Goal: Task Accomplishment & Management: Manage account settings

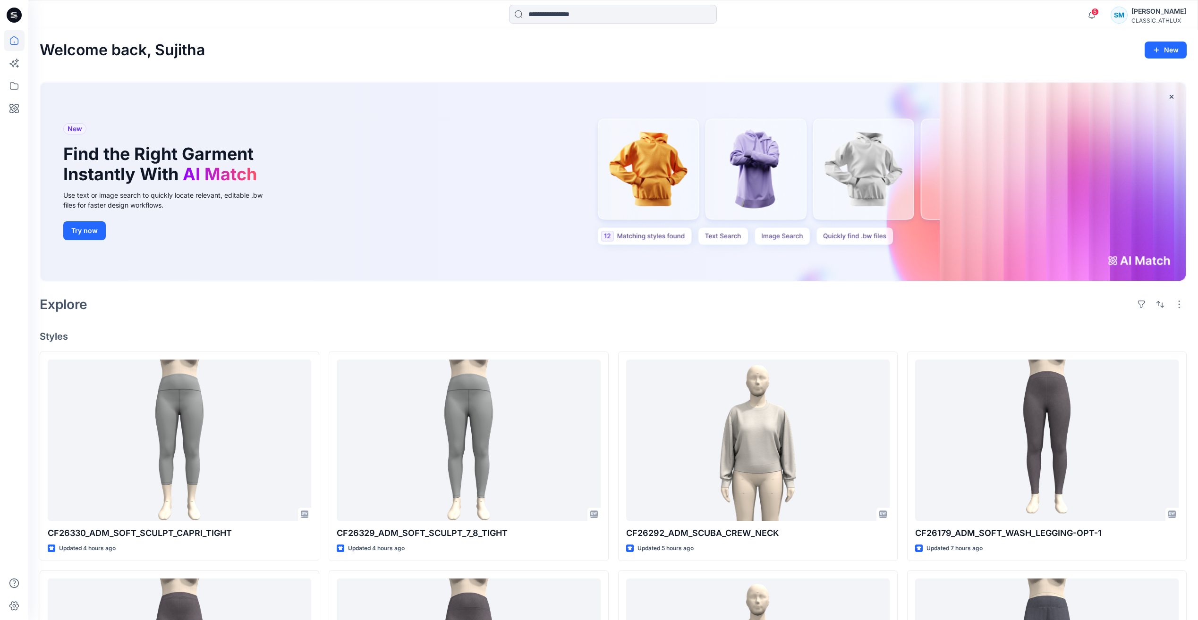
scroll to position [897, 0]
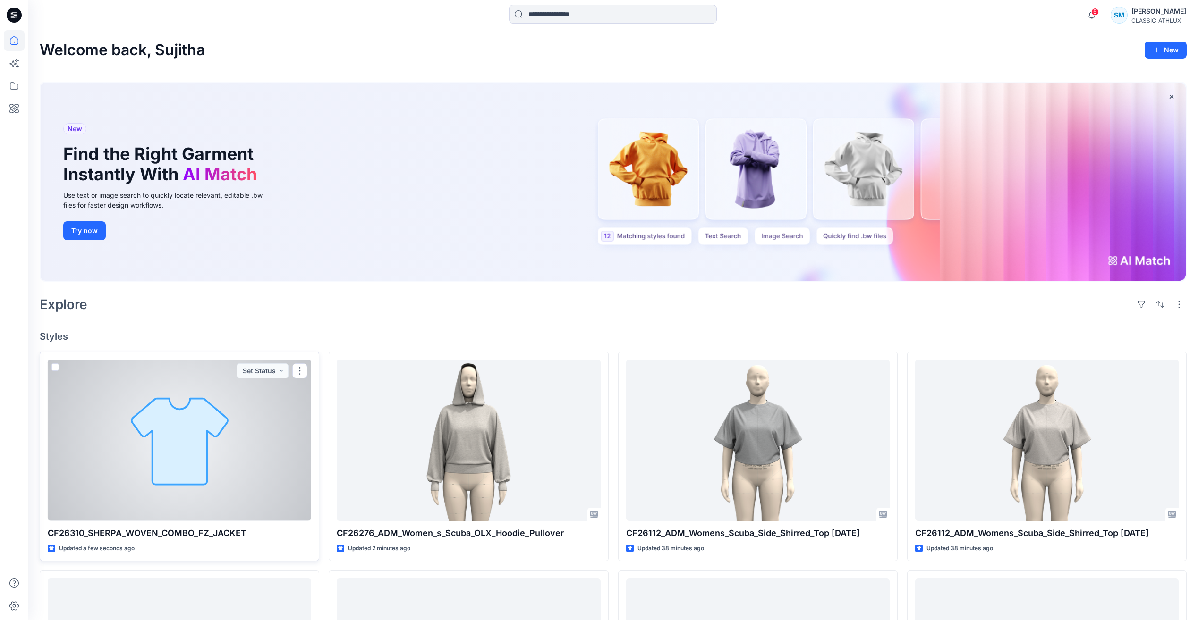
click at [257, 460] on div at bounding box center [179, 440] width 263 height 161
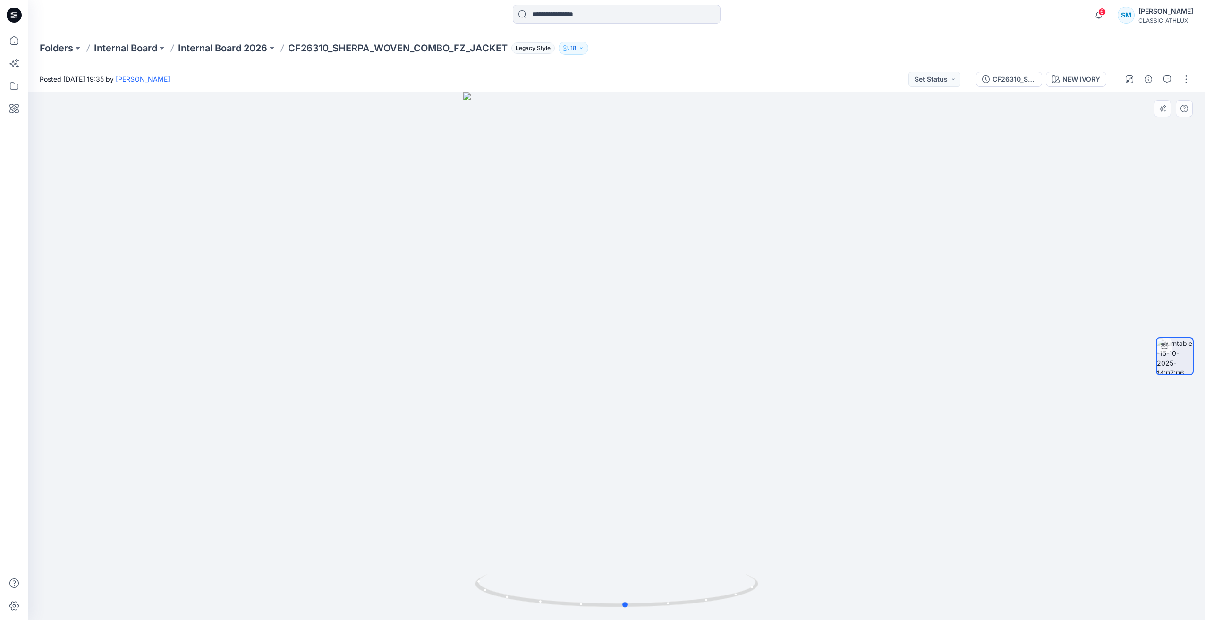
drag, startPoint x: 710, startPoint y: 603, endPoint x: 1002, endPoint y: 549, distance: 297.3
click at [1002, 549] on div at bounding box center [616, 357] width 1177 height 528
click at [943, 87] on div "Posted Wednesday, October 15, 2025 19:35 by Sujitha Mathavan Set Status" at bounding box center [498, 79] width 940 height 26
click at [943, 83] on button "Set Status" at bounding box center [934, 79] width 52 height 15
click at [926, 184] on p "Designer Need To Review" at bounding box center [921, 185] width 53 height 12
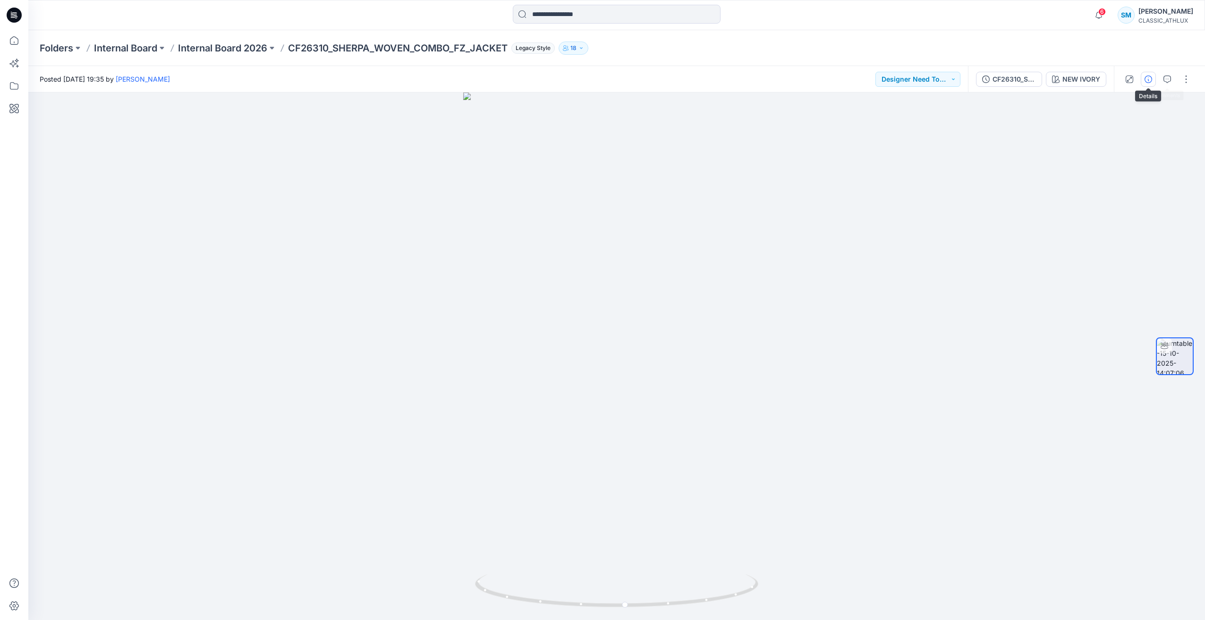
click at [1148, 80] on icon "button" at bounding box center [1148, 80] width 8 height 8
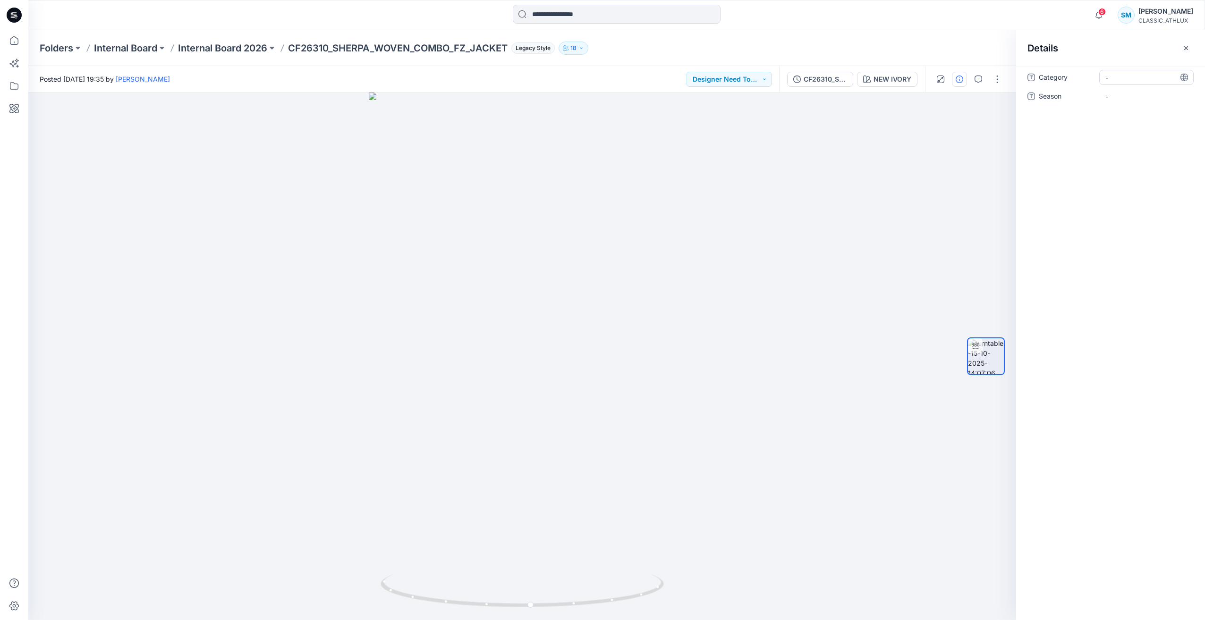
click at [1114, 78] on span "-" at bounding box center [1146, 78] width 82 height 10
click at [1114, 78] on textarea at bounding box center [1146, 77] width 94 height 15
type textarea "**********"
click at [1104, 98] on div "-" at bounding box center [1146, 96] width 94 height 15
click at [1124, 97] on textarea at bounding box center [1146, 96] width 94 height 15
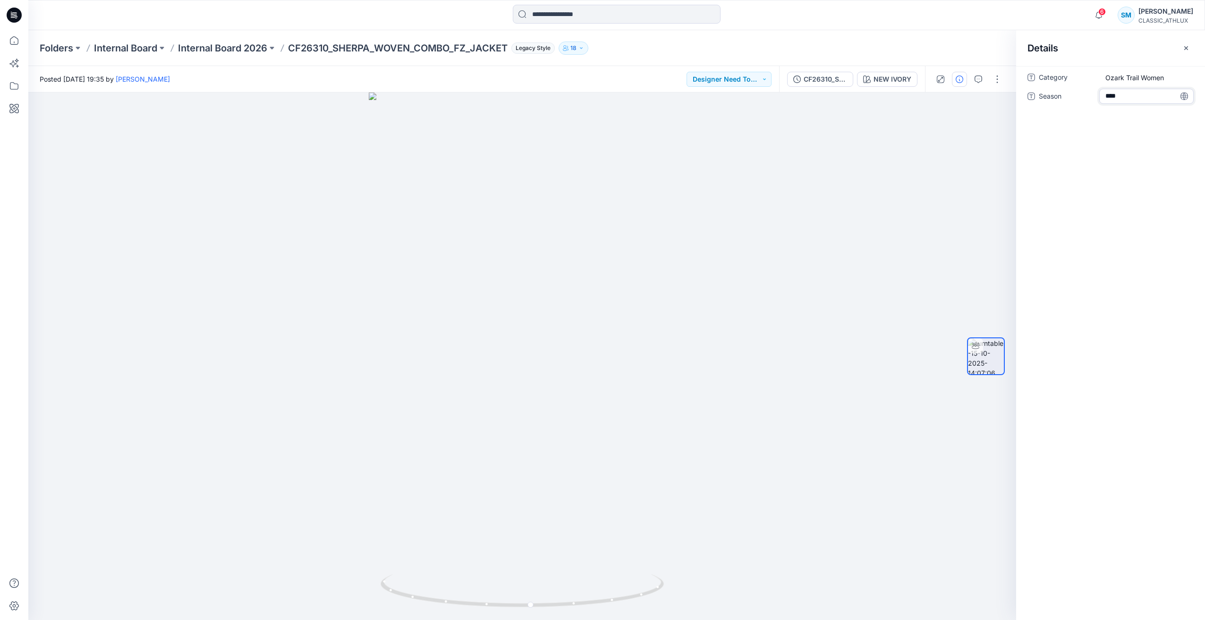
type textarea "*****"
click at [1127, 186] on div "Category Ozark Trail Women Season *****" at bounding box center [1110, 343] width 189 height 554
click at [846, 183] on div at bounding box center [522, 357] width 988 height 528
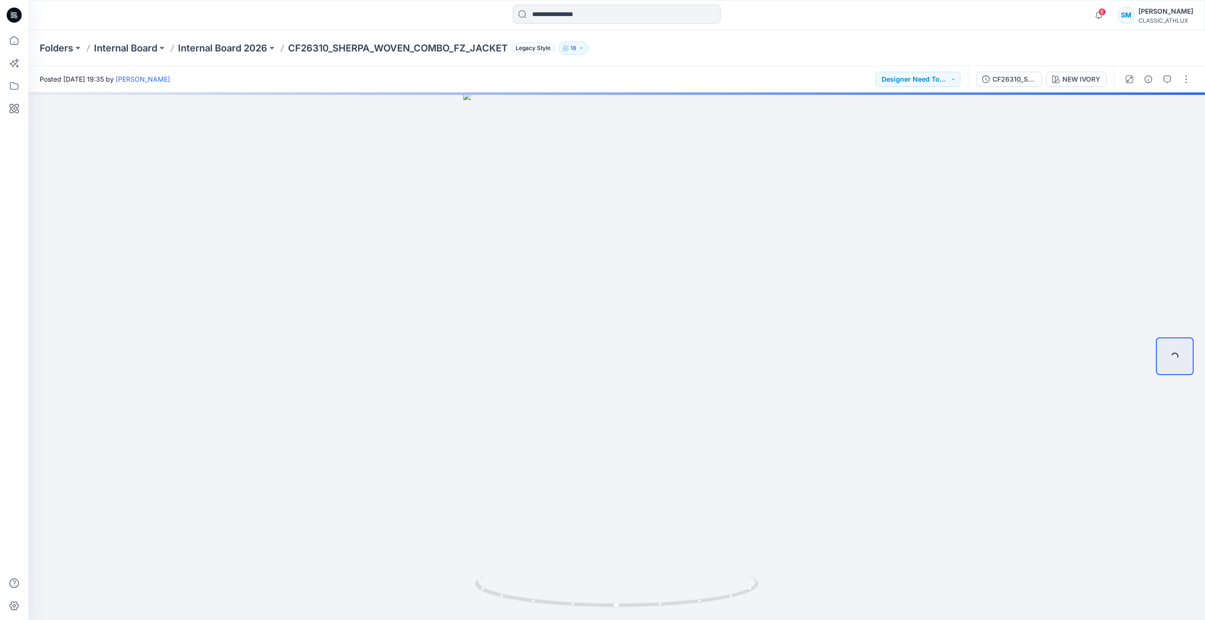
click at [12, 14] on icon at bounding box center [14, 15] width 15 height 15
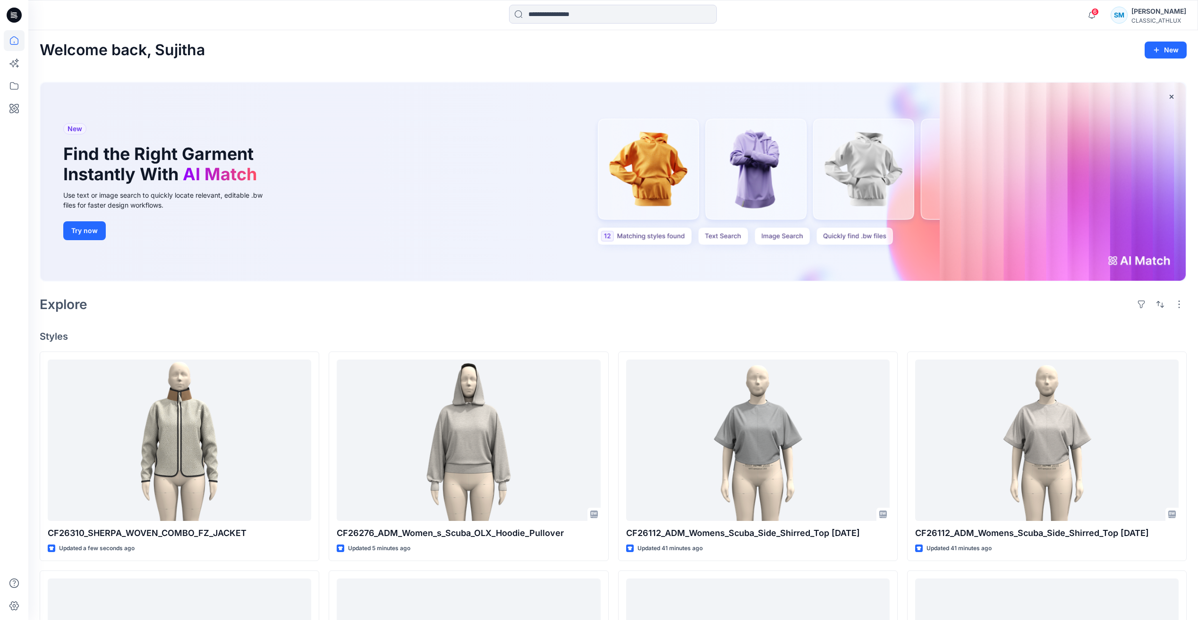
click at [500, 338] on h4 "Styles" at bounding box center [613, 336] width 1147 height 11
